Goal: Information Seeking & Learning: Check status

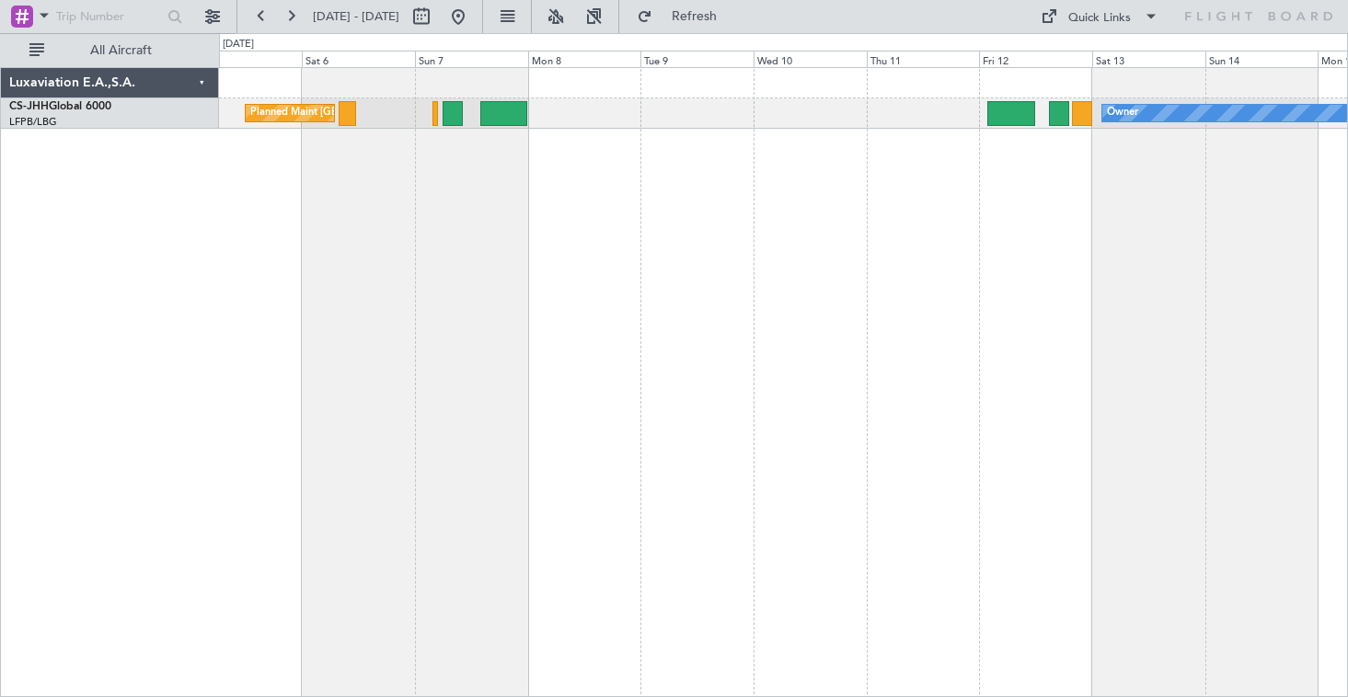
click at [536, 226] on div "Planned Maint [GEOGRAPHIC_DATA] ([GEOGRAPHIC_DATA]) Owner Planned Maint [GEOGRA…" at bounding box center [783, 382] width 1129 height 630
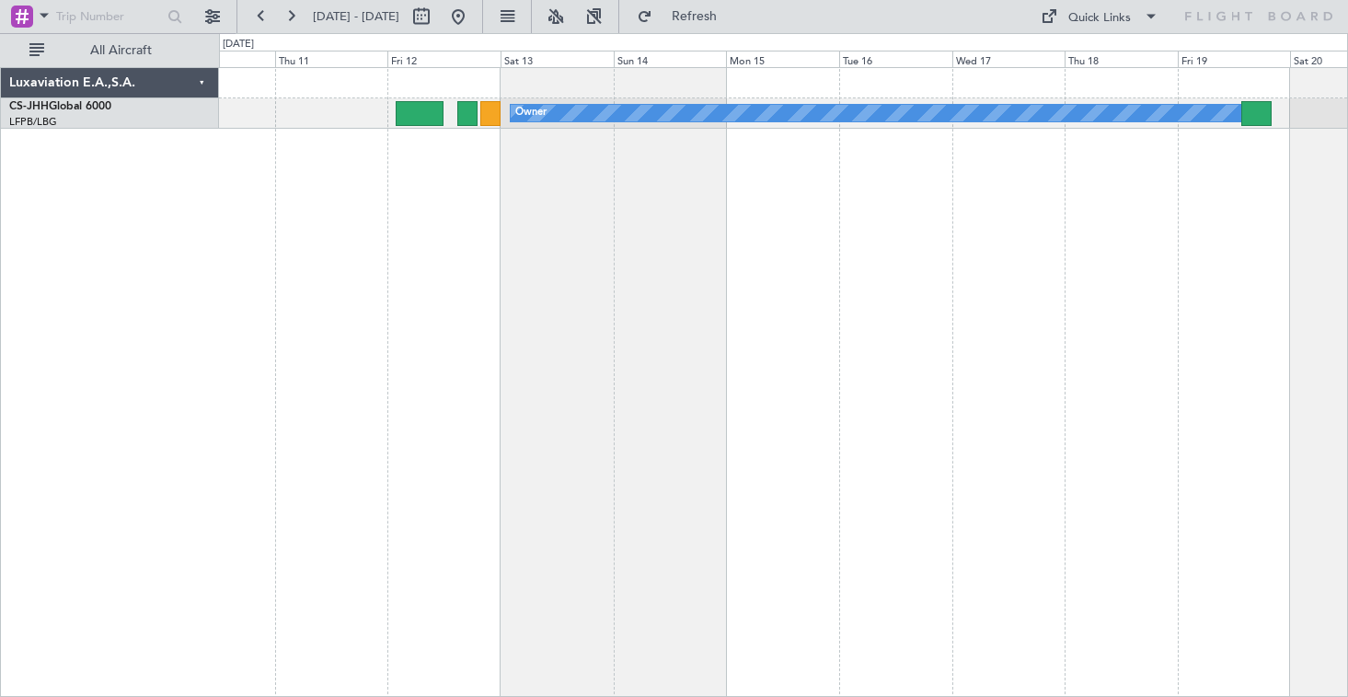
click at [614, 231] on div "Planned Maint [GEOGRAPHIC_DATA] ([GEOGRAPHIC_DATA]) Owner" at bounding box center [783, 382] width 1129 height 630
click at [453, 274] on div "Planned Maint [GEOGRAPHIC_DATA] ([GEOGRAPHIC_DATA]) Owner" at bounding box center [783, 382] width 1129 height 630
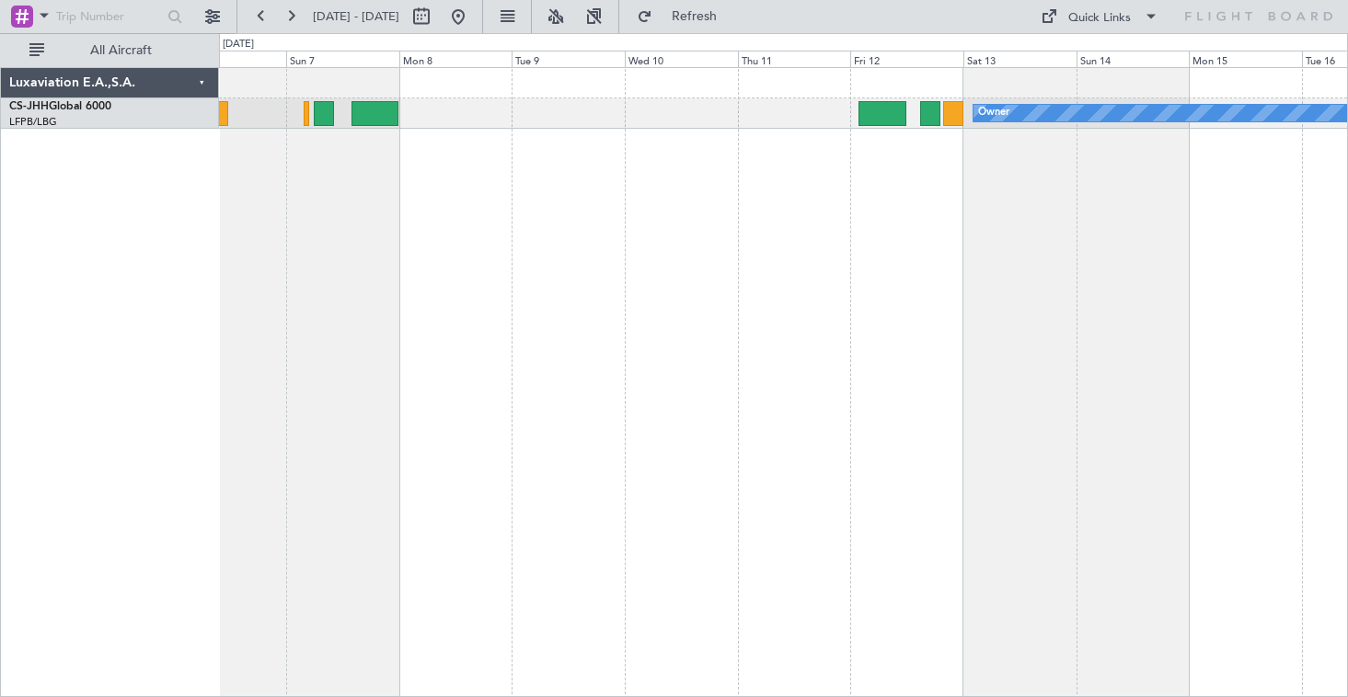
click at [903, 251] on div "Planned Maint [GEOGRAPHIC_DATA] ([GEOGRAPHIC_DATA]) Owner Planned Maint [GEOGRA…" at bounding box center [783, 382] width 1129 height 630
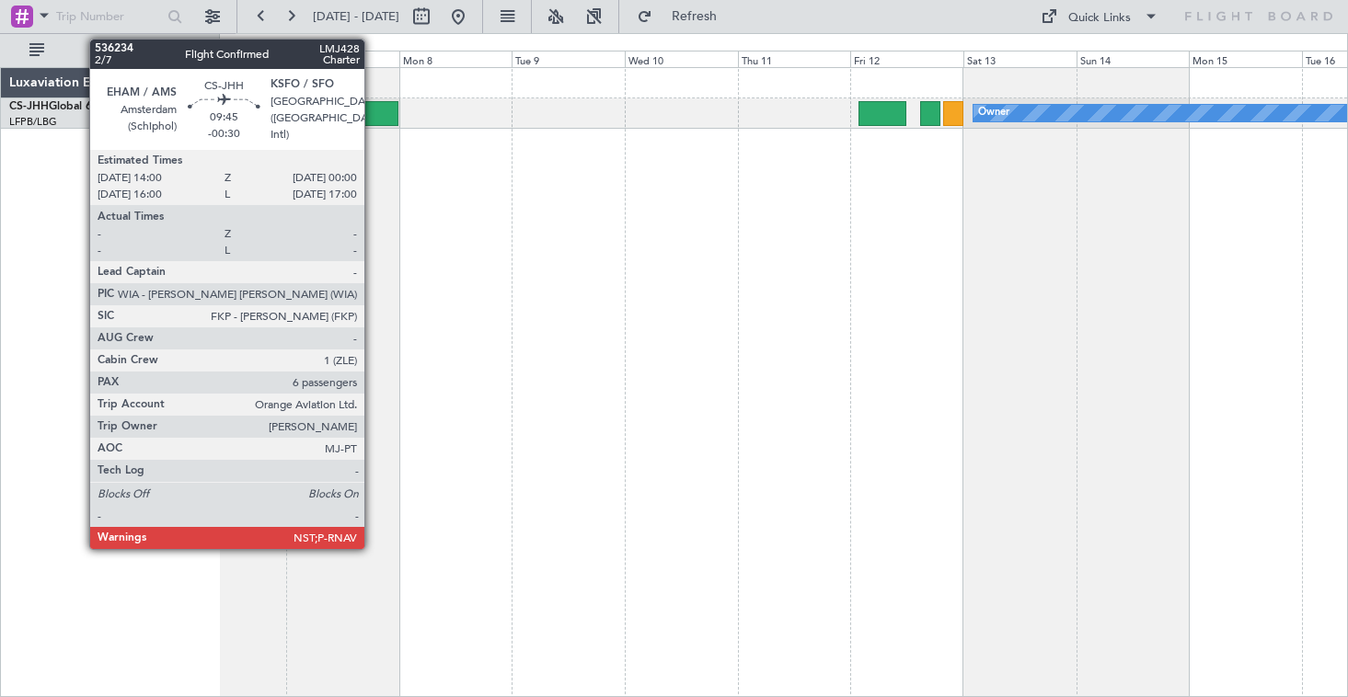
click at [373, 111] on div at bounding box center [375, 113] width 48 height 25
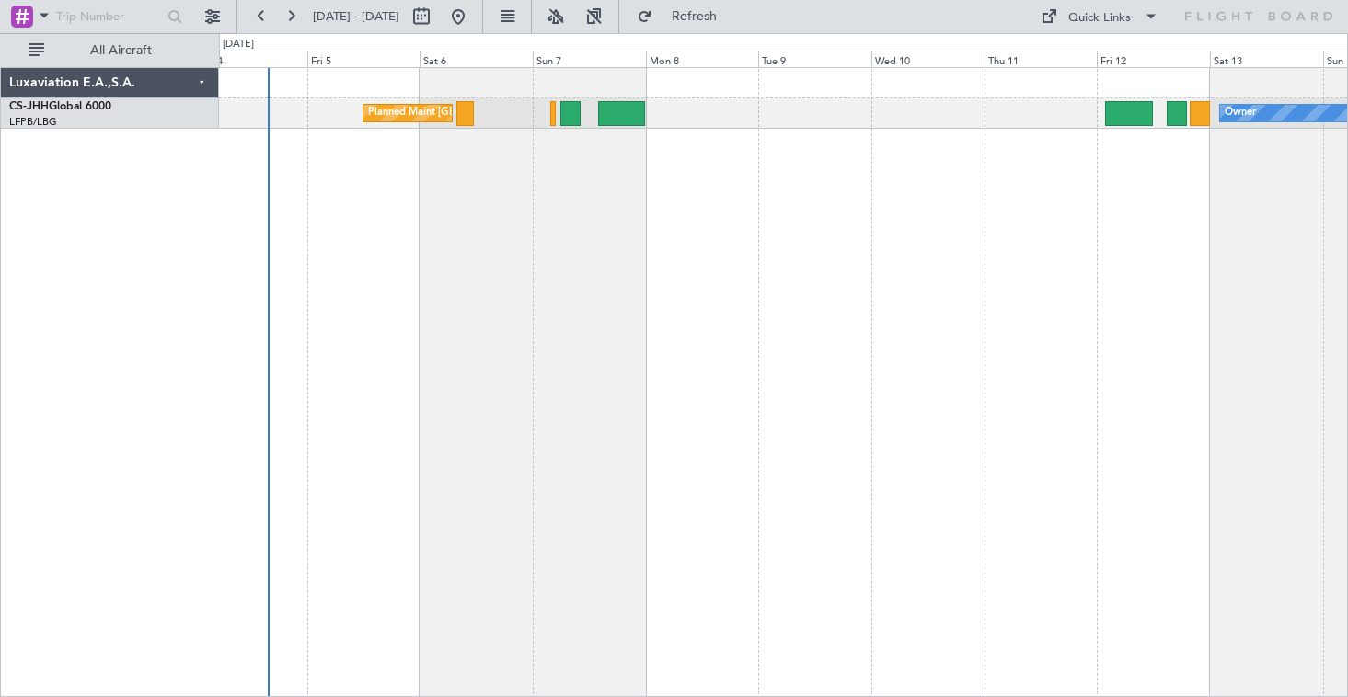
click at [603, 284] on div "Owner Planned Maint [GEOGRAPHIC_DATA] ([GEOGRAPHIC_DATA]) Planned Maint [GEOGRA…" at bounding box center [783, 382] width 1129 height 630
